Goal: Task Accomplishment & Management: Manage account settings

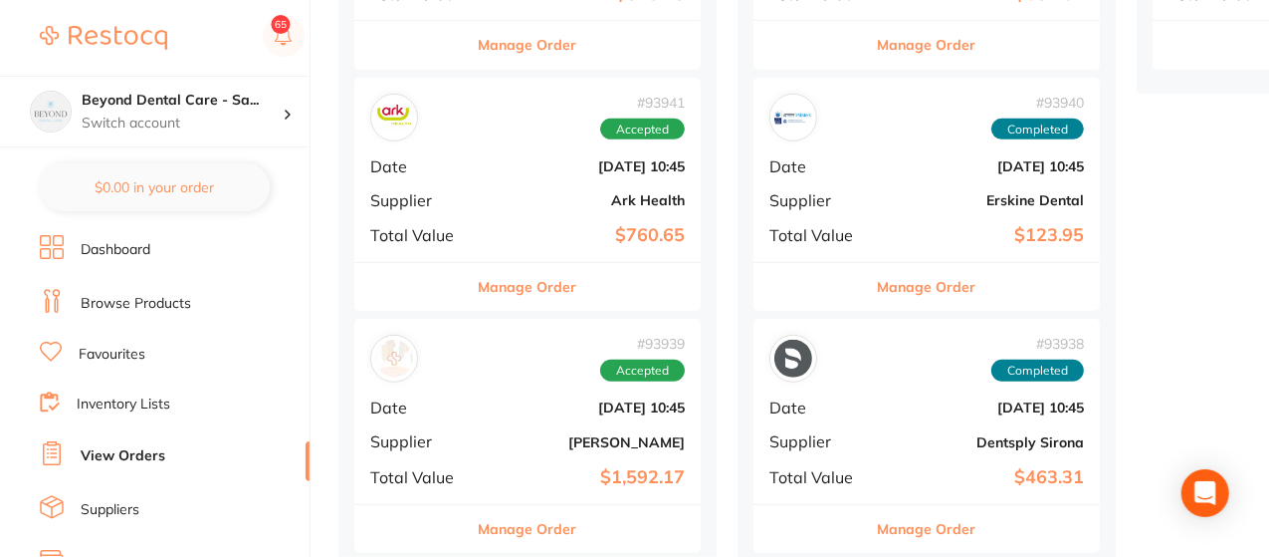
scroll to position [637, 0]
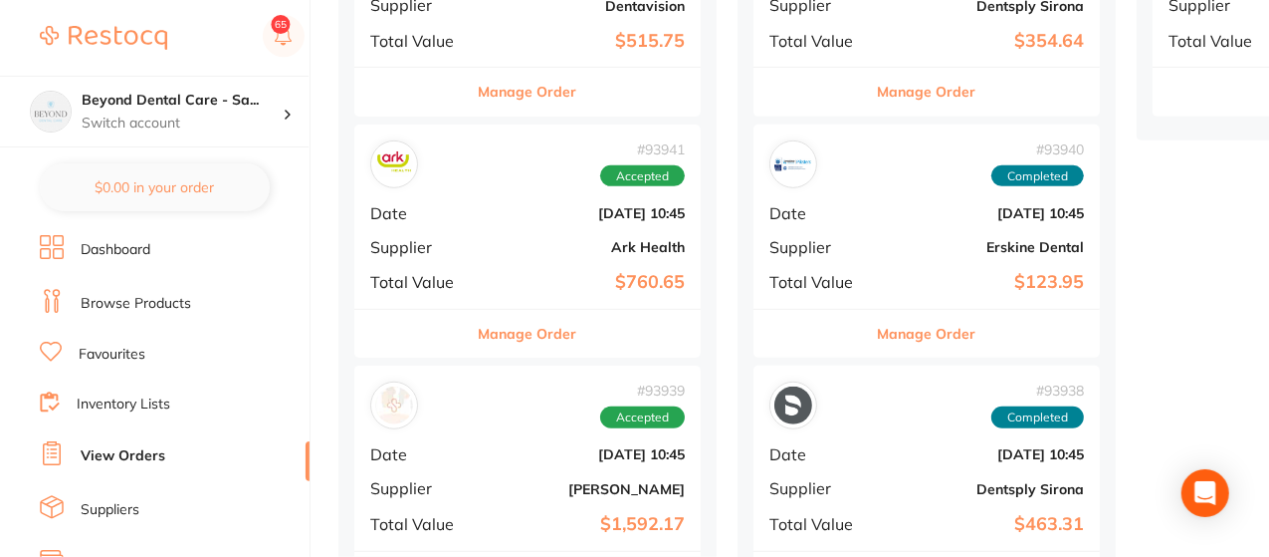
click at [492, 209] on b "[DATE] 10:45" at bounding box center [585, 213] width 199 height 16
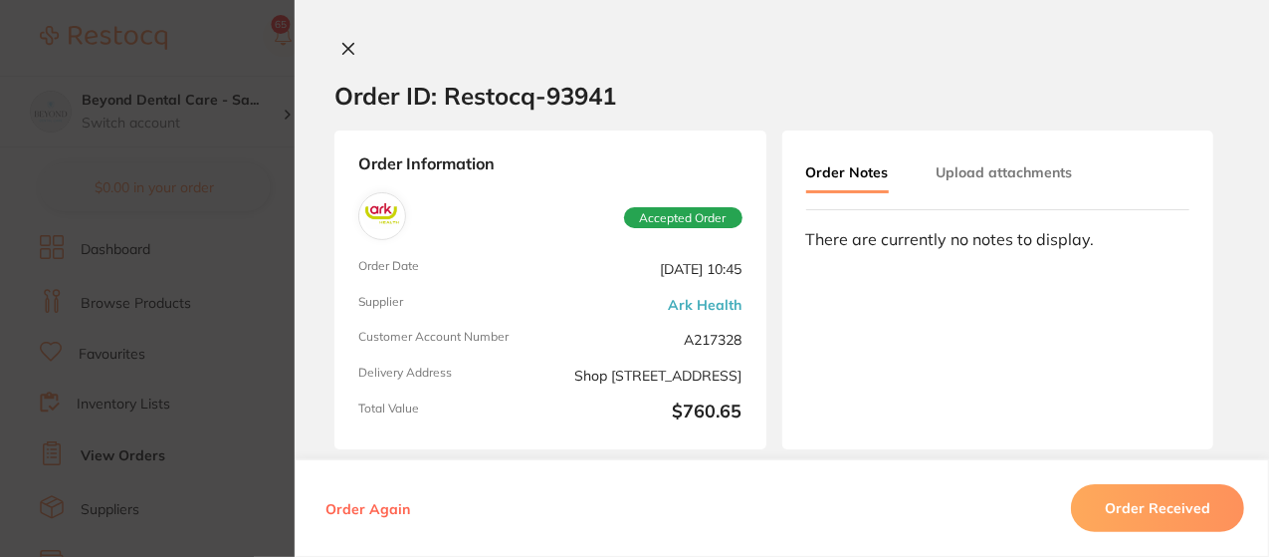
click at [345, 47] on icon at bounding box center [348, 49] width 11 height 11
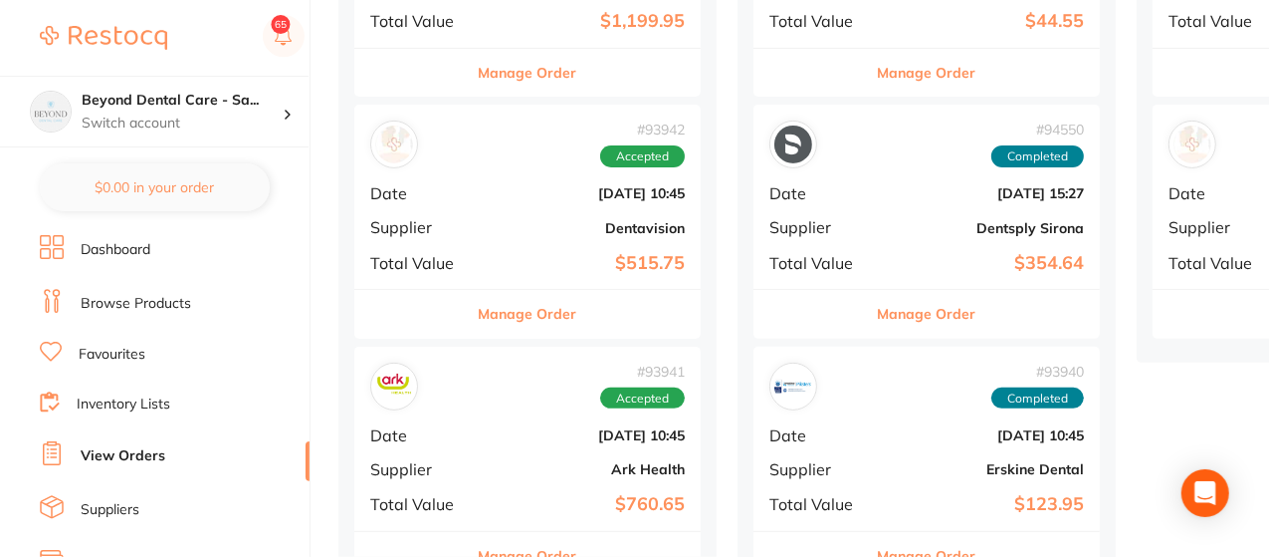
scroll to position [398, 0]
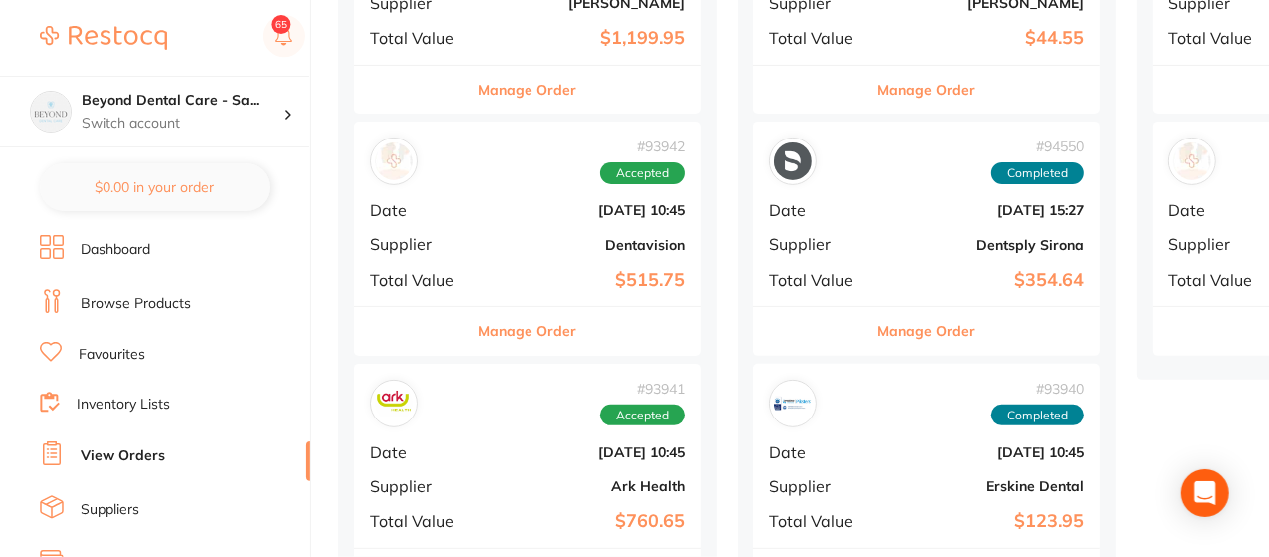
click at [530, 332] on button "Manage Order" at bounding box center [528, 331] width 99 height 48
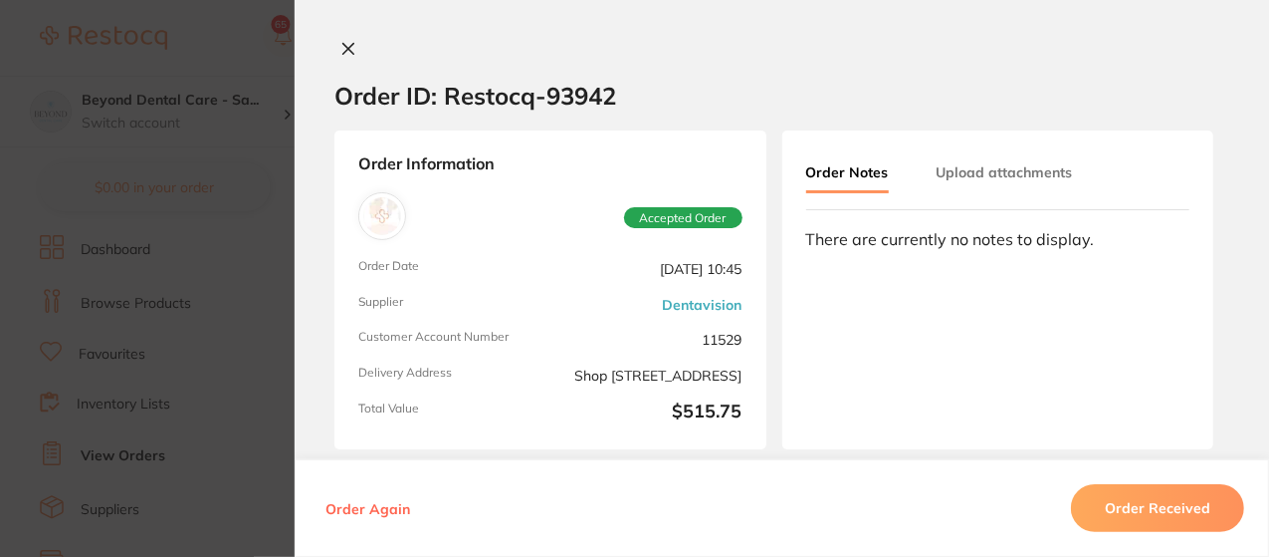
click at [1137, 507] on button "Order Received" at bounding box center [1157, 508] width 173 height 48
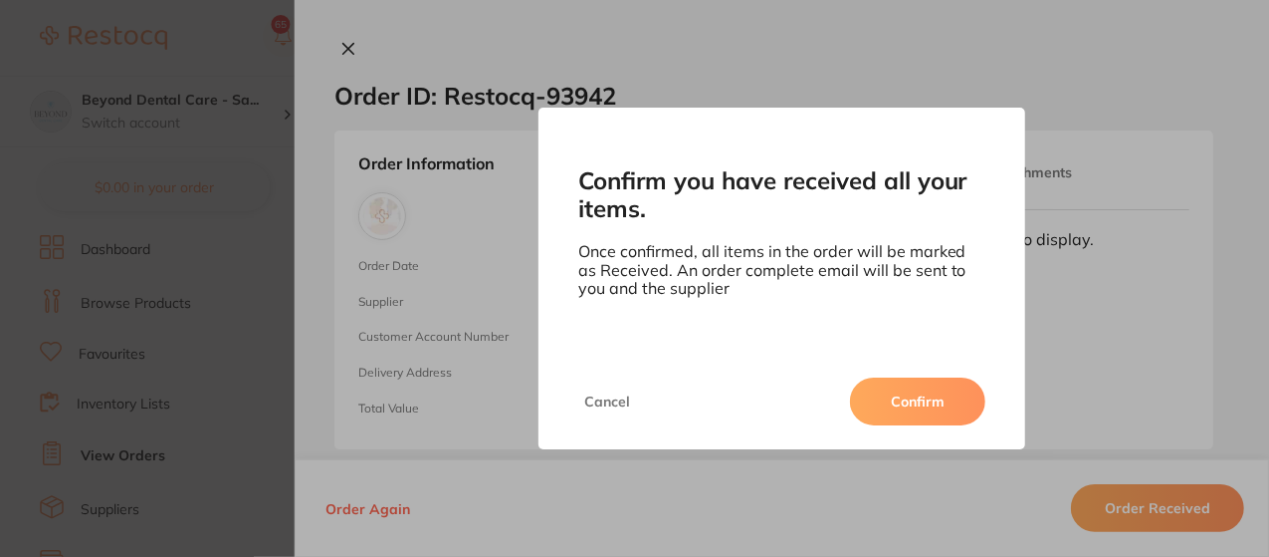
click at [920, 402] on button "Confirm" at bounding box center [917, 401] width 135 height 48
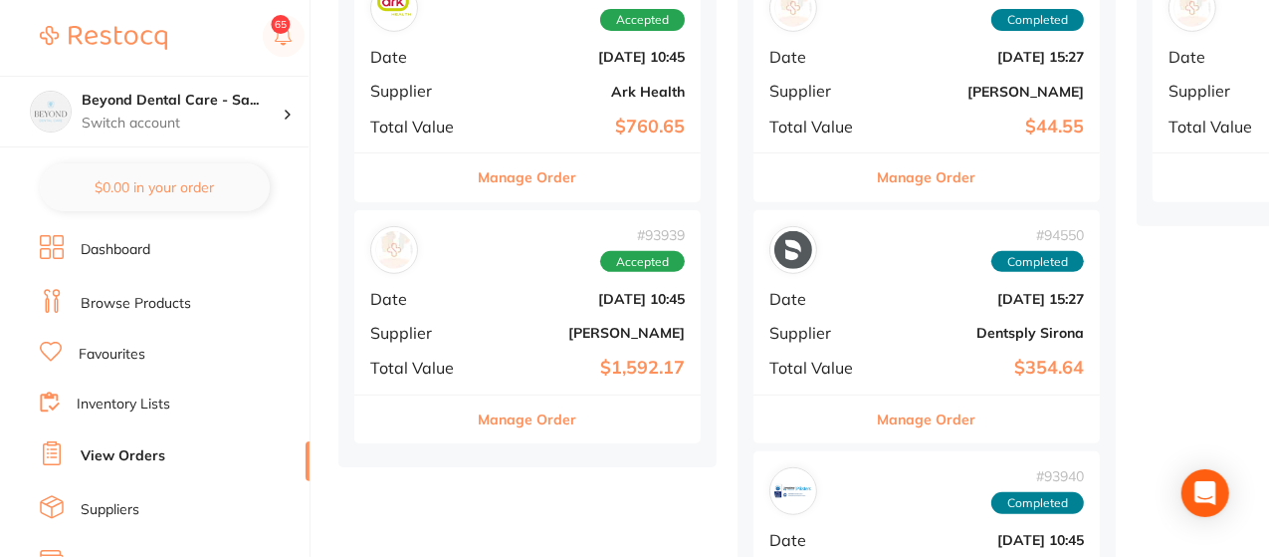
scroll to position [558, 0]
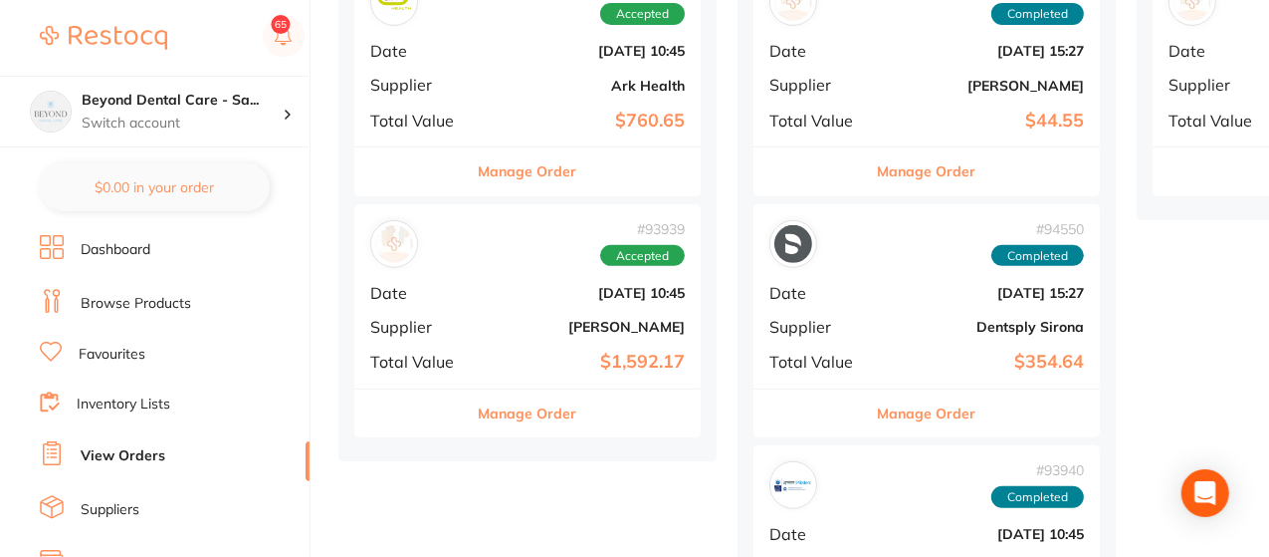
click at [123, 399] on link "Inventory Lists" at bounding box center [124, 404] width 94 height 20
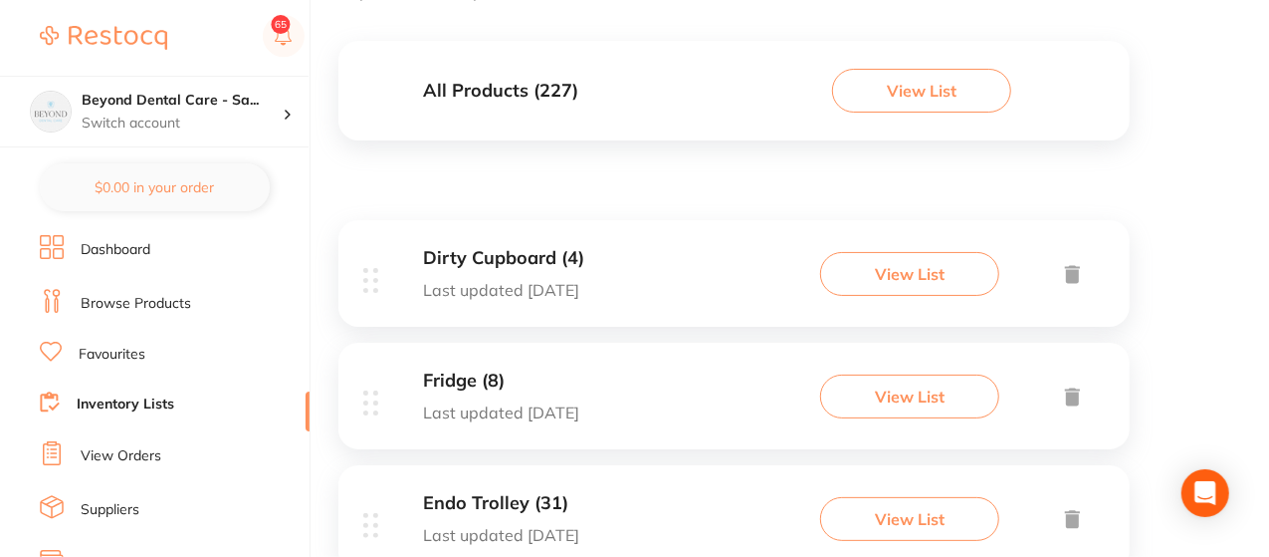
scroll to position [239, 0]
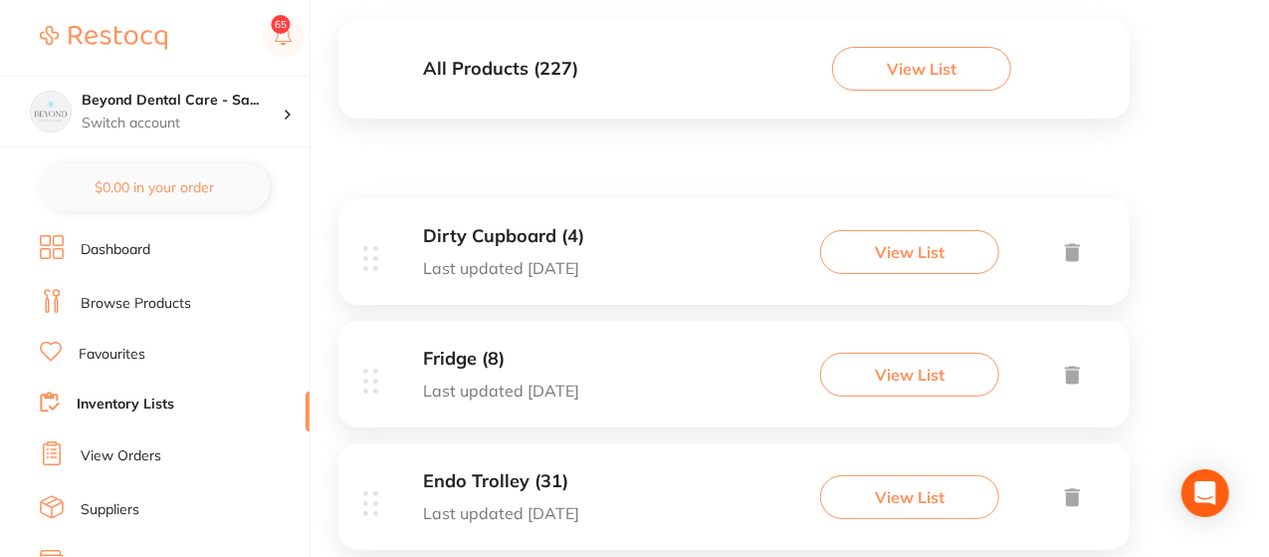
click at [915, 263] on button "View List" at bounding box center [909, 252] width 179 height 44
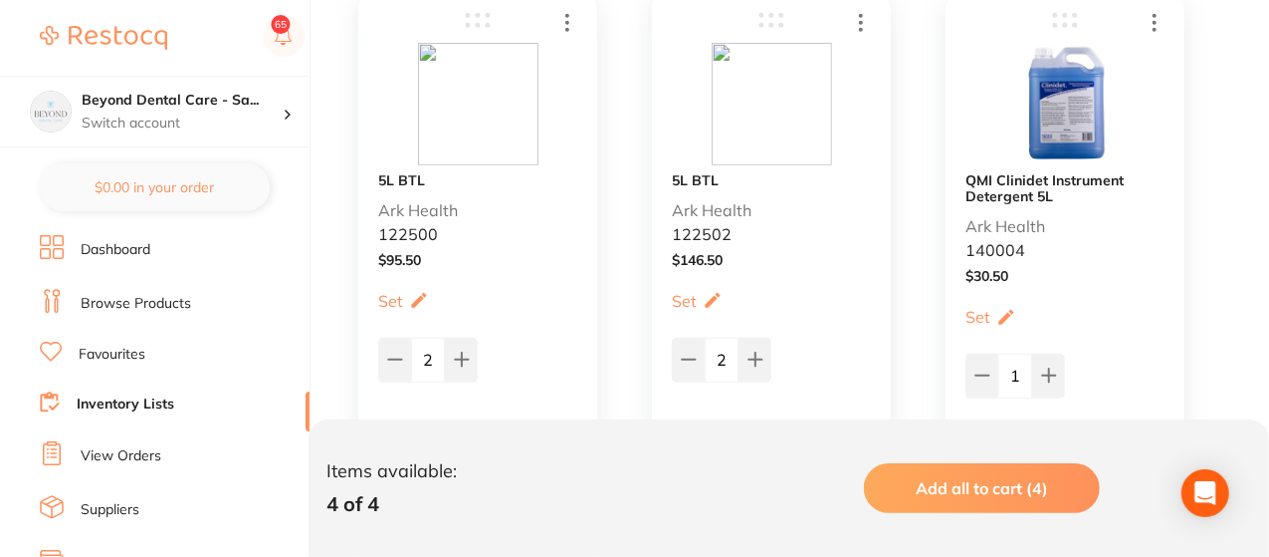
scroll to position [478, 0]
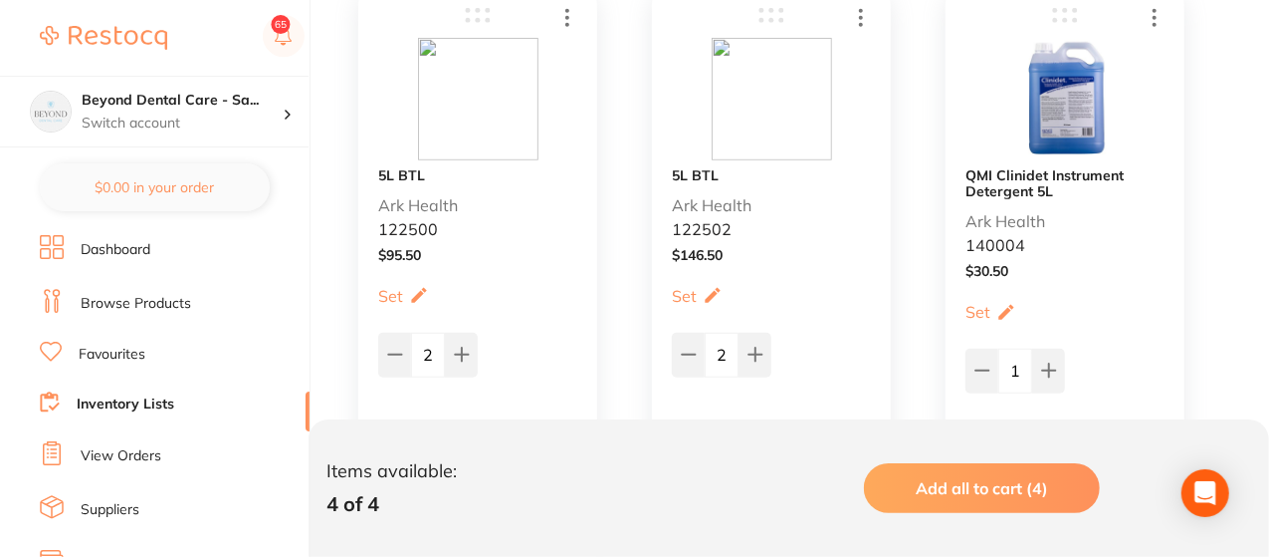
click at [532, 92] on img at bounding box center [478, 99] width 120 height 122
click at [558, 17] on icon at bounding box center [568, 17] width 24 height 25
click at [484, 106] on img at bounding box center [478, 99] width 120 height 122
click at [725, 45] on img at bounding box center [772, 99] width 120 height 122
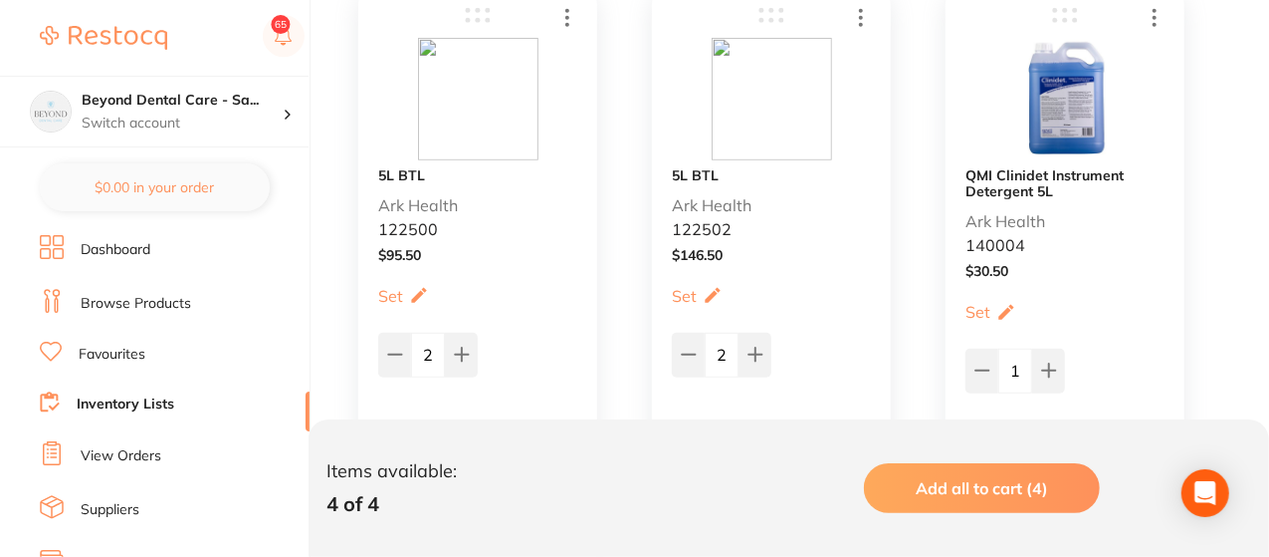
click at [725, 45] on img at bounding box center [772, 99] width 120 height 122
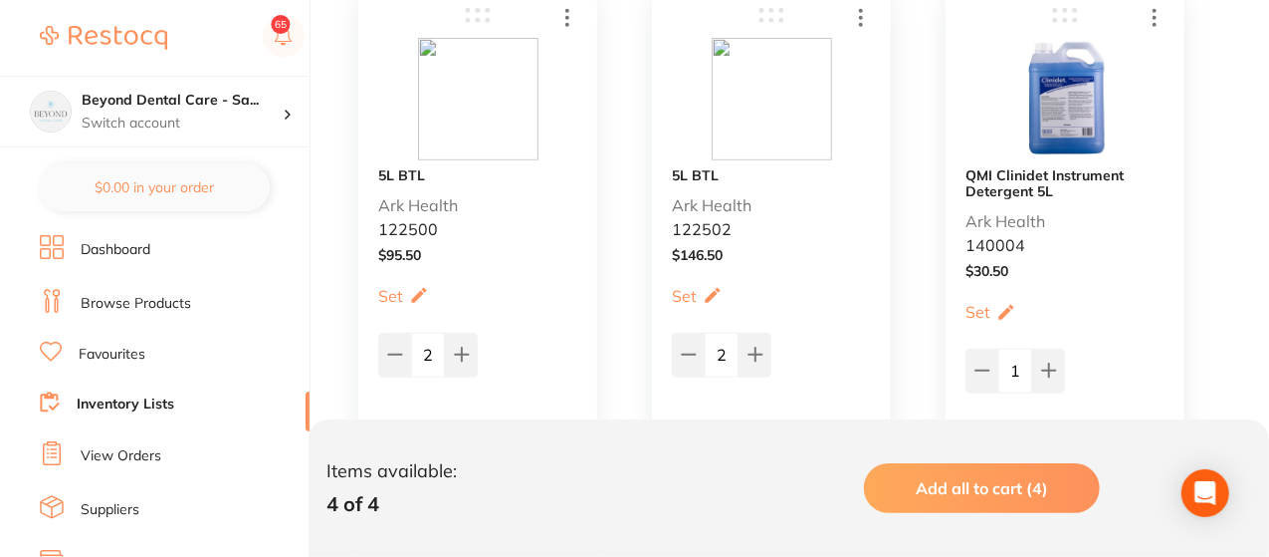
click at [725, 45] on img at bounding box center [772, 99] width 120 height 122
click at [758, 121] on img at bounding box center [772, 99] width 120 height 122
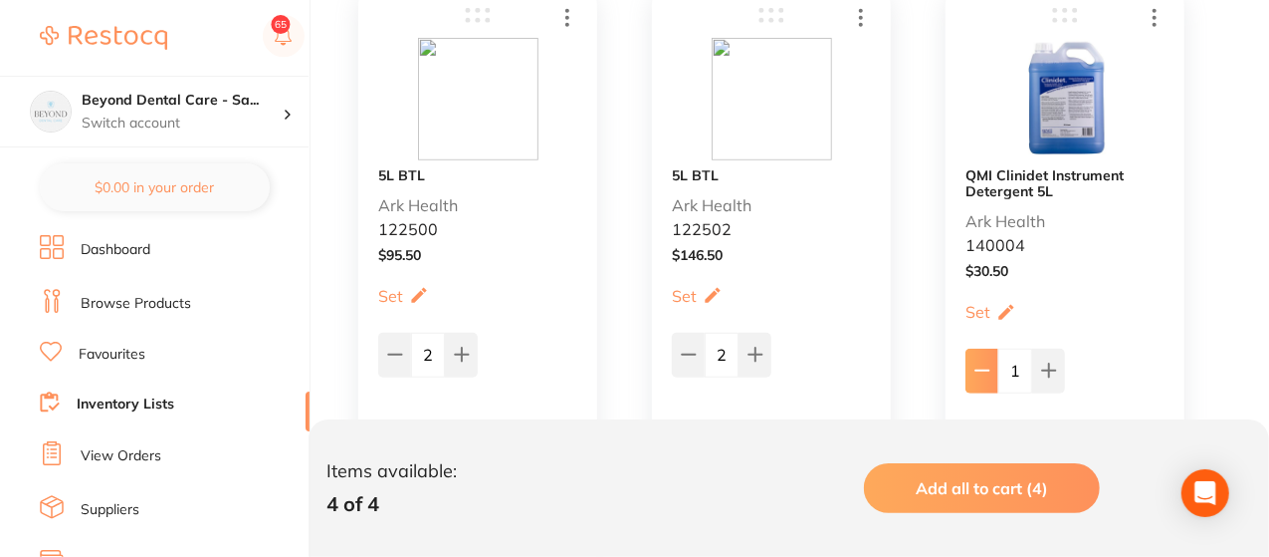
click at [982, 370] on icon at bounding box center [982, 370] width 13 height 0
type input "0"
